Goal: Task Accomplishment & Management: Manage account settings

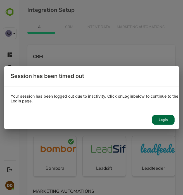
click at [159, 119] on div "Login" at bounding box center [163, 120] width 23 height 10
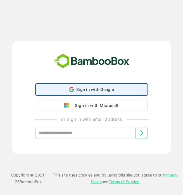
click at [99, 90] on span "Sign in with Google" at bounding box center [95, 89] width 38 height 5
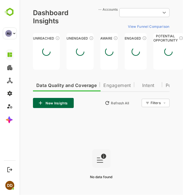
type input "**********"
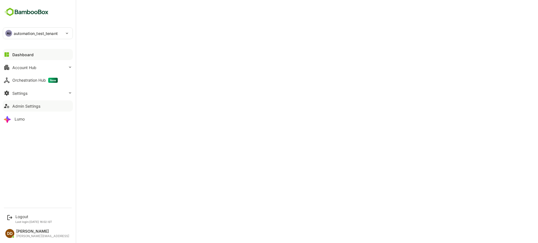
click at [21, 108] on button "Admin Settings" at bounding box center [38, 106] width 70 height 11
click at [18, 95] on div "Settings" at bounding box center [19, 93] width 15 height 5
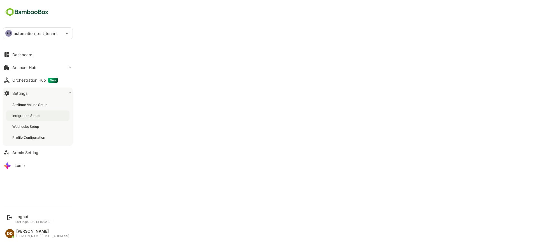
click at [18, 117] on div "Integration Setup" at bounding box center [26, 115] width 28 height 5
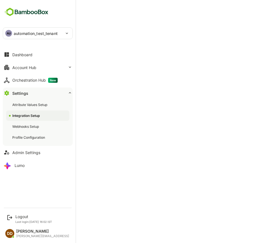
click at [25, 116] on div "Integration Setup" at bounding box center [26, 115] width 29 height 5
